Goal: Task Accomplishment & Management: Manage account settings

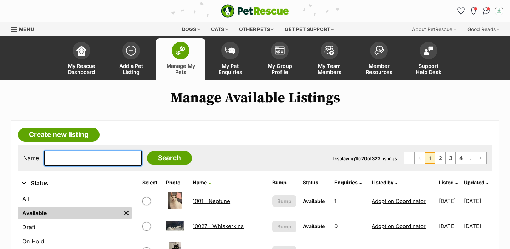
click at [77, 157] on input "text" at bounding box center [92, 158] width 97 height 15
type input "ror"
click at [147, 151] on input "Search" at bounding box center [169, 158] width 45 height 14
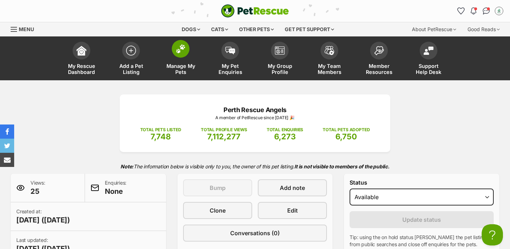
click at [186, 53] on span at bounding box center [181, 49] width 18 height 18
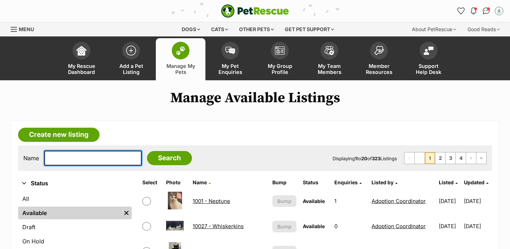
click at [76, 162] on input "text" at bounding box center [92, 158] width 97 height 15
type input "len"
click at [147, 151] on input "Search" at bounding box center [169, 158] width 45 height 14
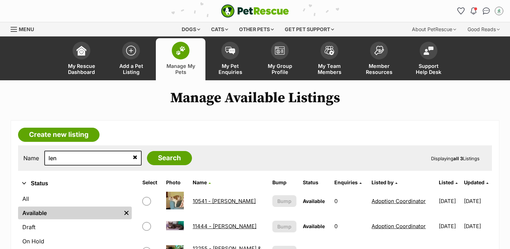
scroll to position [80, 0]
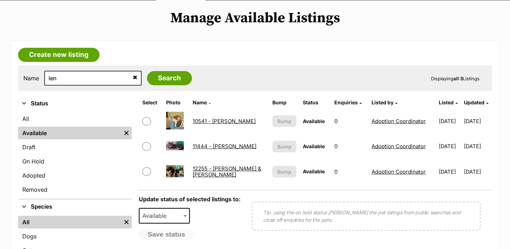
click at [215, 147] on link "11444 - Lena" at bounding box center [225, 146] width 64 height 7
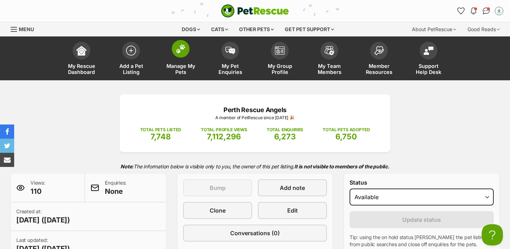
click at [191, 56] on link "Manage My Pets" at bounding box center [181, 59] width 50 height 42
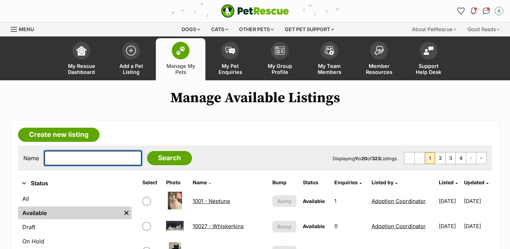
click at [84, 157] on input "text" at bounding box center [92, 158] width 97 height 15
type input "MAR"
click at [147, 151] on input "Search" at bounding box center [169, 158] width 45 height 14
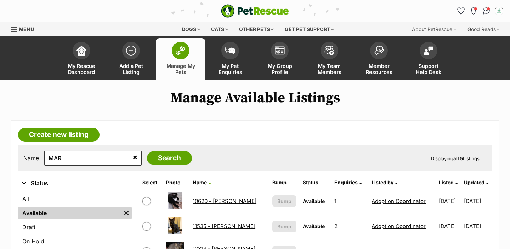
click at [211, 223] on link "11535 - Marie" at bounding box center [224, 226] width 63 height 7
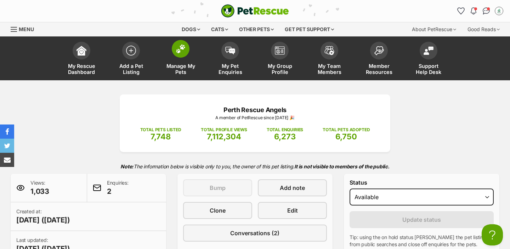
click at [165, 54] on link "Manage My Pets" at bounding box center [181, 59] width 50 height 42
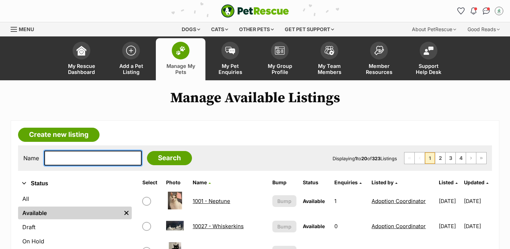
click at [58, 159] on input "text" at bounding box center [92, 158] width 97 height 15
type input "ang"
click at [147, 151] on input "Search" at bounding box center [169, 158] width 45 height 14
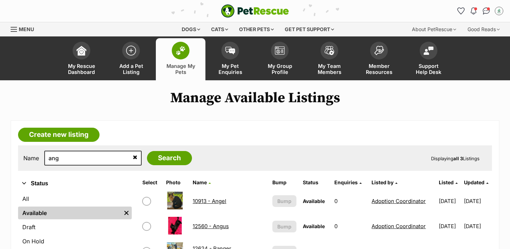
click at [215, 200] on link "10913 - Angel" at bounding box center [210, 201] width 34 height 7
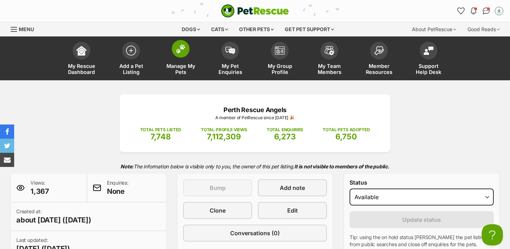
click at [187, 53] on span at bounding box center [181, 49] width 18 height 18
